Goal: Complete application form: Complete application form

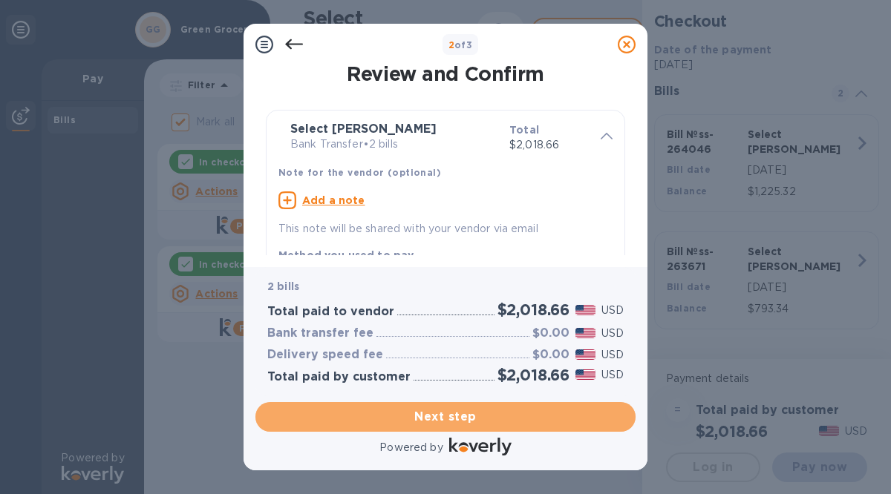
click at [424, 417] on span "Next step" at bounding box center [445, 417] width 356 height 18
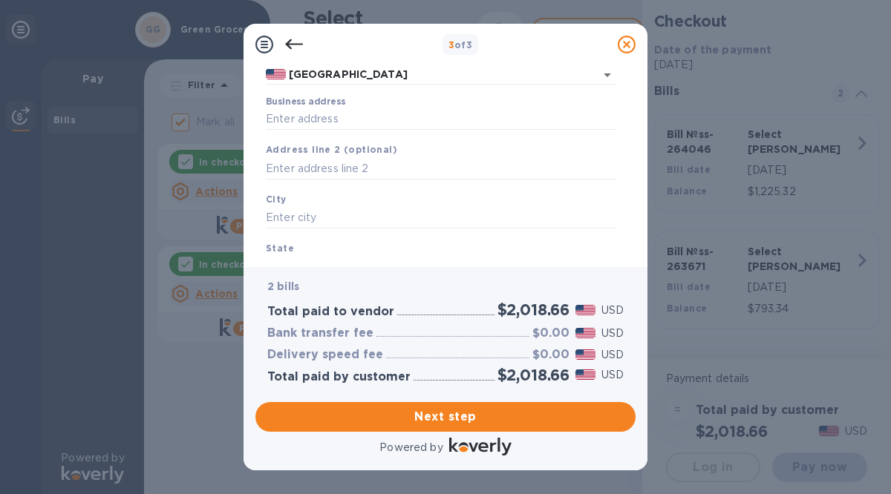
scroll to position [140, 0]
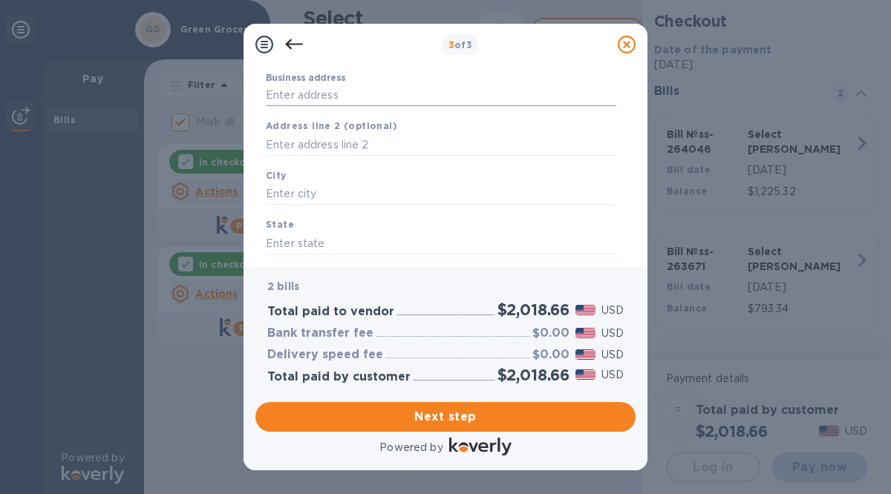
click at [282, 91] on input "Business address" at bounding box center [441, 96] width 350 height 22
type input "[STREET_ADDRESS]"
click at [288, 200] on input "text" at bounding box center [441, 194] width 350 height 22
type input "[PERSON_NAME] bay"
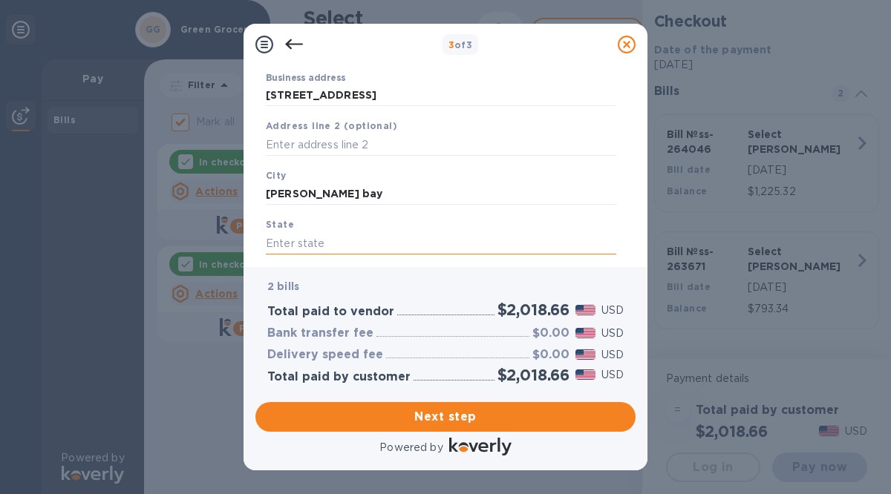
click at [279, 244] on input "text" at bounding box center [441, 243] width 350 height 22
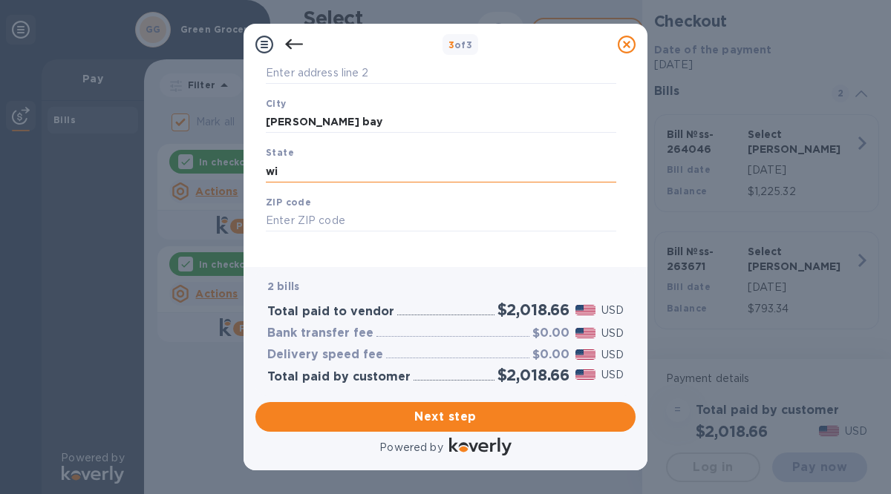
scroll to position [219, 0]
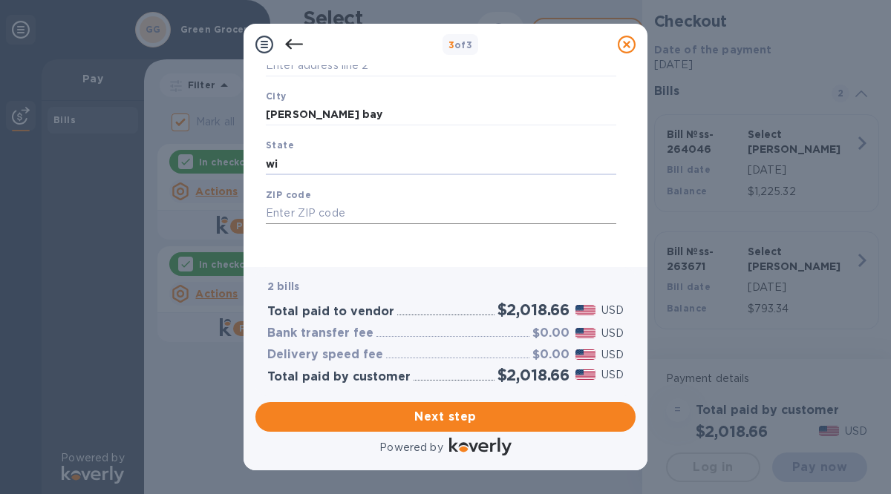
type input "wi"
click at [272, 209] on input "text" at bounding box center [441, 214] width 350 height 22
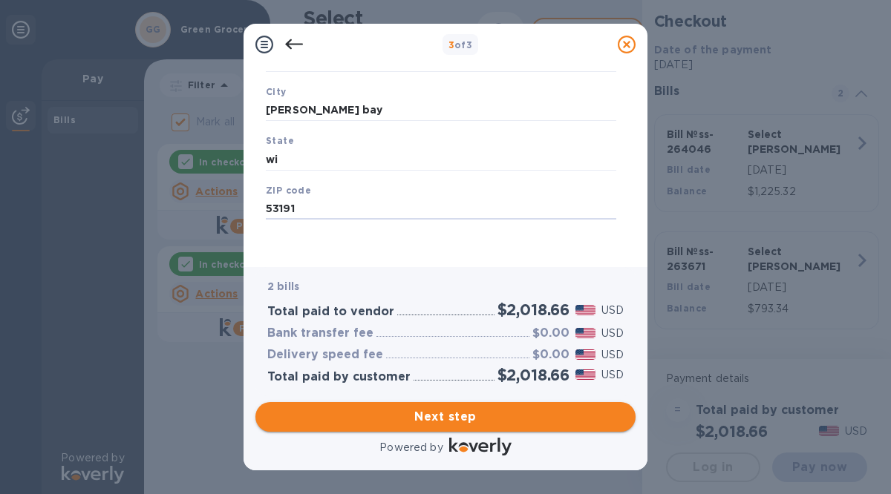
type input "53191"
click at [421, 416] on span "Next step" at bounding box center [445, 417] width 356 height 18
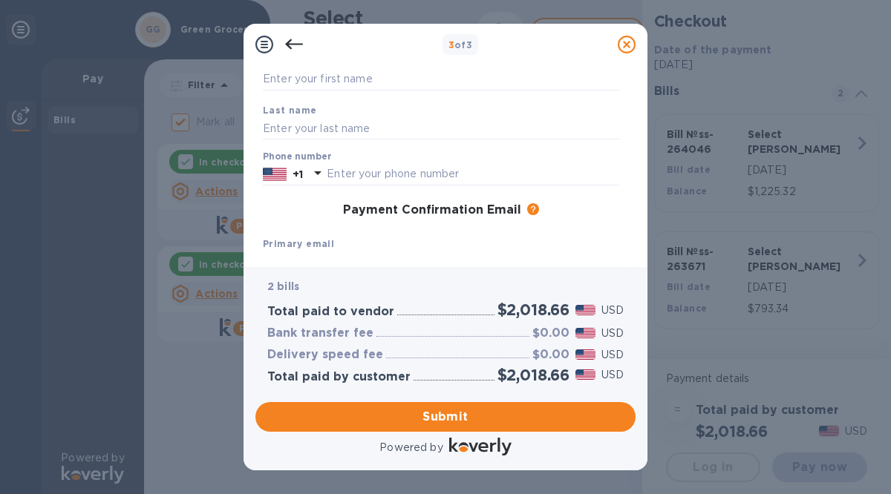
scroll to position [0, 0]
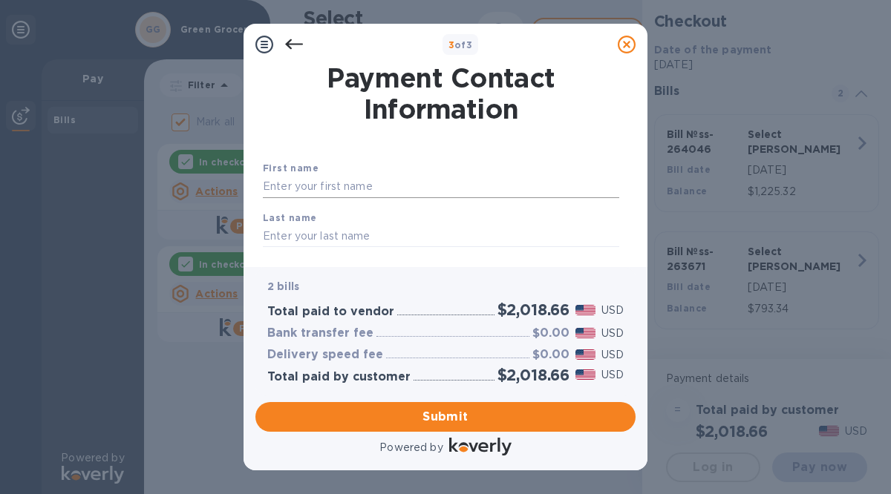
click at [267, 190] on input "text" at bounding box center [441, 187] width 356 height 22
type input "[PERSON_NAME]"
click at [265, 235] on input "text" at bounding box center [441, 236] width 356 height 22
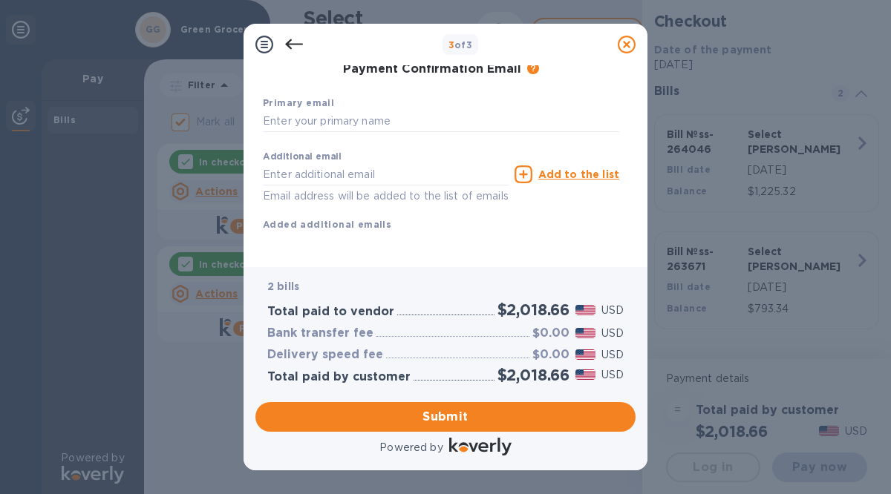
scroll to position [267, 0]
type input "[PERSON_NAME]"
click at [289, 110] on input "text" at bounding box center [441, 121] width 356 height 22
type input "[EMAIL_ADDRESS][DOMAIN_NAME]"
click at [280, 163] on input "text" at bounding box center [386, 174] width 246 height 22
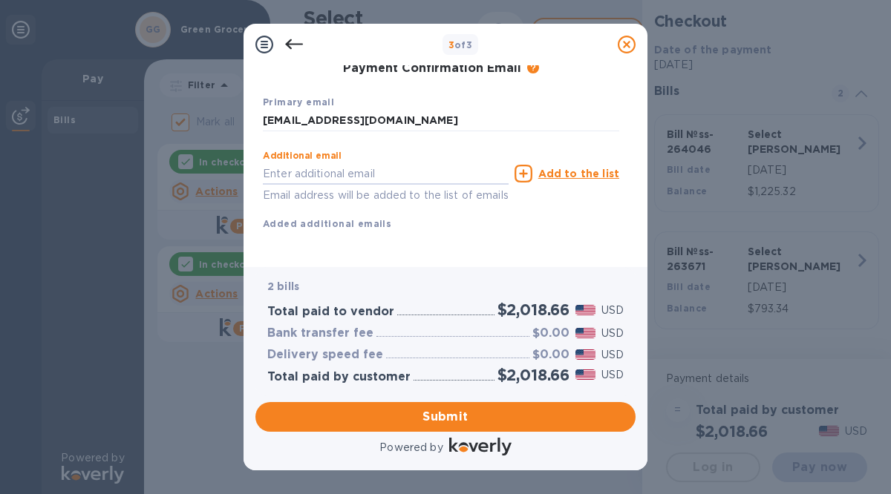
type input "[EMAIL_ADDRESS][DOMAIN_NAME]"
type input "2622459077"
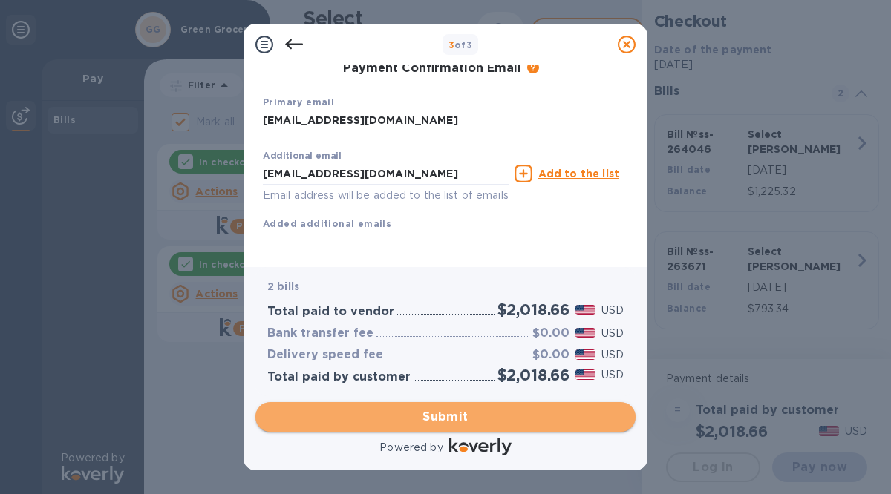
click at [408, 419] on span "Submit" at bounding box center [445, 417] width 356 height 18
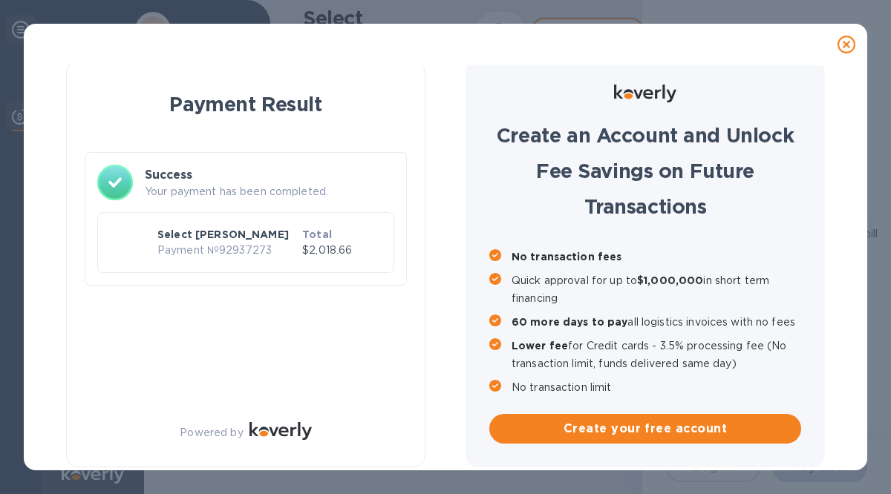
checkbox input "false"
click at [848, 44] on icon at bounding box center [846, 45] width 18 height 18
